Goal: Transaction & Acquisition: Purchase product/service

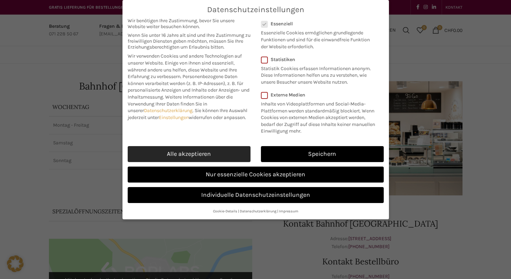
click at [224, 153] on link "Alle akzeptieren" at bounding box center [189, 154] width 123 height 16
checkbox input "true"
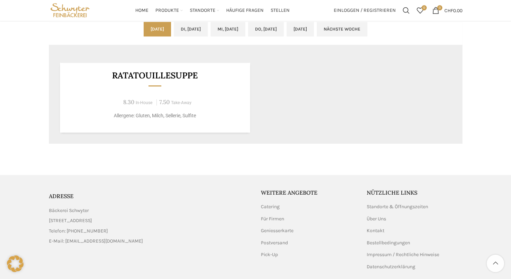
scroll to position [391, 0]
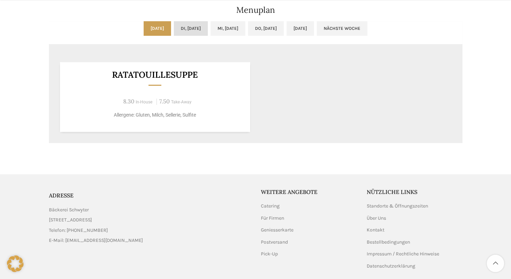
click at [197, 26] on link "Di, [DATE]" at bounding box center [191, 28] width 34 height 15
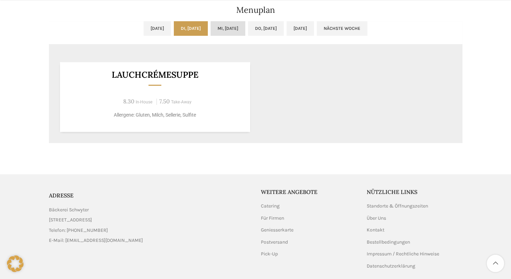
click at [220, 27] on link "Mi, [DATE]" at bounding box center [228, 28] width 35 height 15
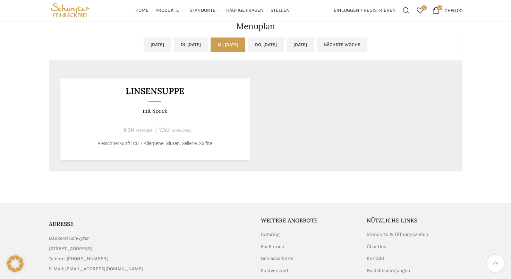
scroll to position [371, 0]
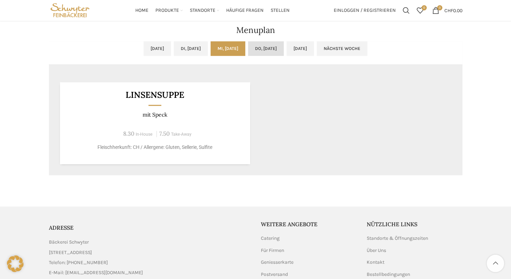
click at [282, 48] on link "Do, [DATE]" at bounding box center [266, 48] width 36 height 15
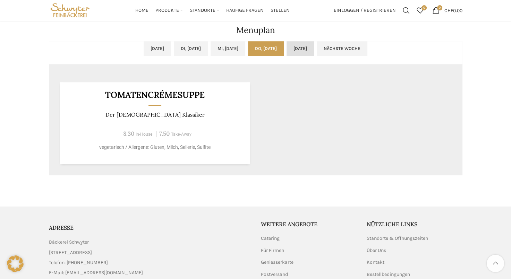
click at [314, 50] on link "[DATE]" at bounding box center [300, 48] width 27 height 15
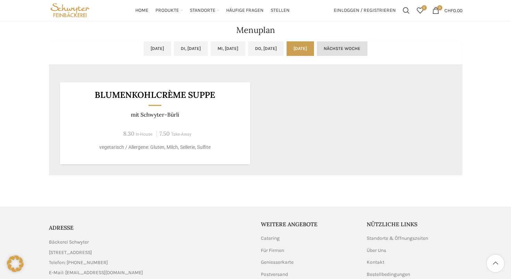
click at [368, 45] on link "Nächste Woche" at bounding box center [342, 48] width 51 height 15
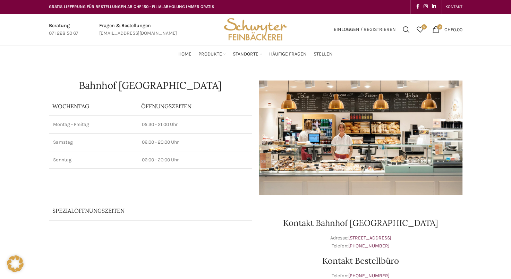
scroll to position [0, 0]
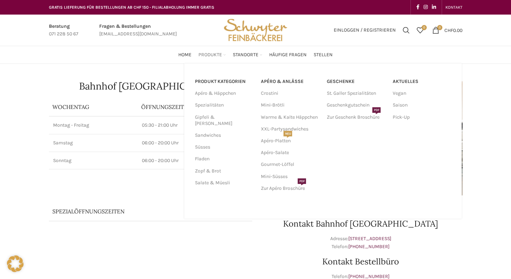
click at [223, 57] on link "Produkte" at bounding box center [212, 55] width 27 height 14
